Goal: Check status: Check status

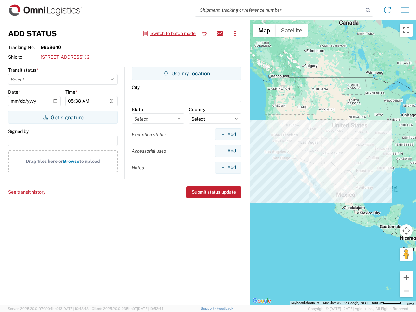
click at [279, 10] on input "search" at bounding box center [279, 10] width 169 height 12
click at [368, 10] on icon at bounding box center [368, 10] width 9 height 9
click at [388, 10] on icon at bounding box center [388, 10] width 10 height 10
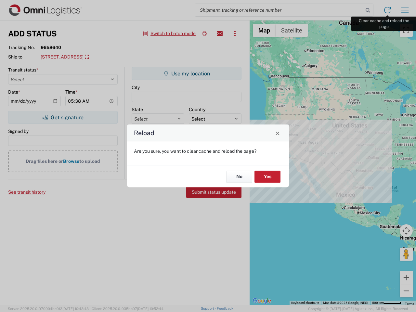
click at [405, 10] on div "Reload Are you sure, you want to clear cache and reload the page? No Yes" at bounding box center [208, 156] width 416 height 312
click at [170, 34] on div "Reload Are you sure, you want to clear cache and reload the page? No Yes" at bounding box center [208, 156] width 416 height 312
click at [205, 34] on div "Reload Are you sure, you want to clear cache and reload the page? No Yes" at bounding box center [208, 156] width 416 height 312
click at [220, 34] on div "Reload Are you sure, you want to clear cache and reload the page? No Yes" at bounding box center [208, 156] width 416 height 312
click at [235, 34] on div "Reload Are you sure, you want to clear cache and reload the page? No Yes" at bounding box center [208, 156] width 416 height 312
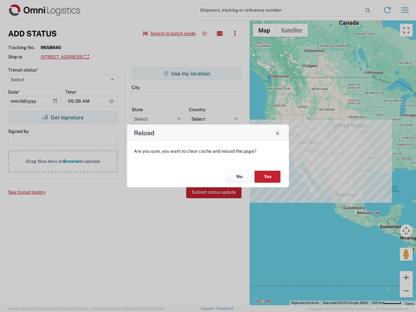
click at [93, 57] on div "Reload Are you sure, you want to clear cache and reload the page? No Yes" at bounding box center [208, 156] width 416 height 312
click at [63, 117] on div "Reload Are you sure, you want to clear cache and reload the page? No Yes" at bounding box center [208, 156] width 416 height 312
